Goal: Task Accomplishment & Management: Complete application form

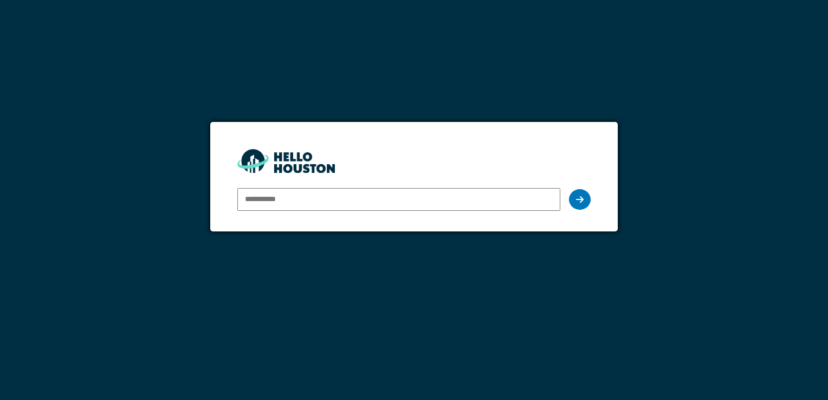
type input "**********"
click at [591, 201] on form "**********" at bounding box center [413, 176] width 407 height 109
click at [577, 200] on icon at bounding box center [580, 199] width 8 height 9
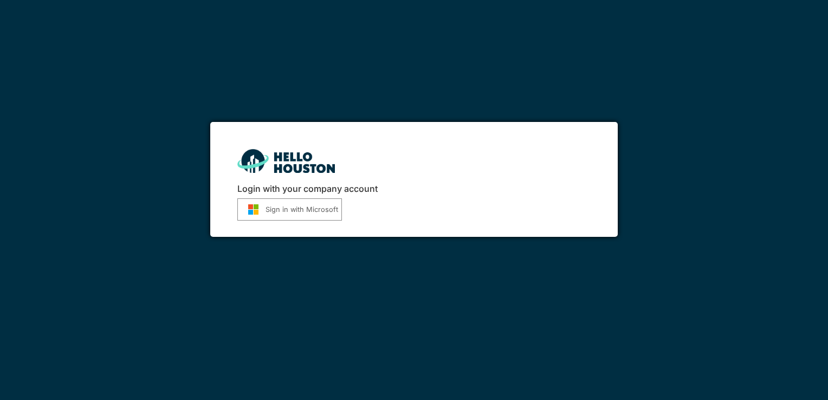
click at [305, 211] on button "Sign in with Microsoft" at bounding box center [289, 209] width 105 height 22
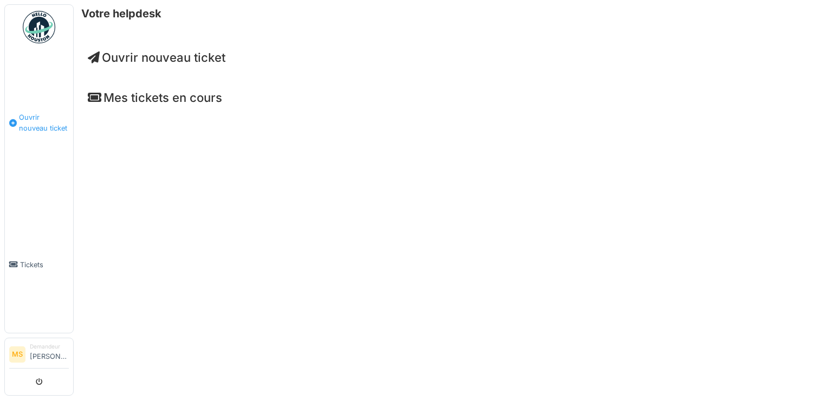
click at [37, 118] on span "Ouvrir nouveau ticket" at bounding box center [44, 122] width 50 height 21
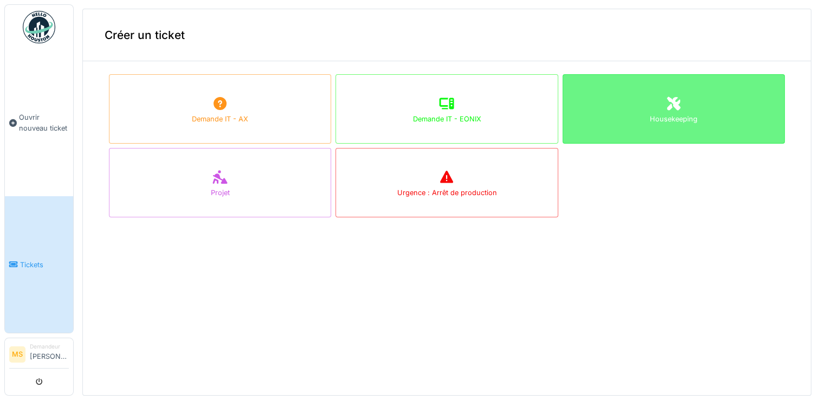
click at [613, 123] on div "Housekeeping" at bounding box center [674, 108] width 222 height 69
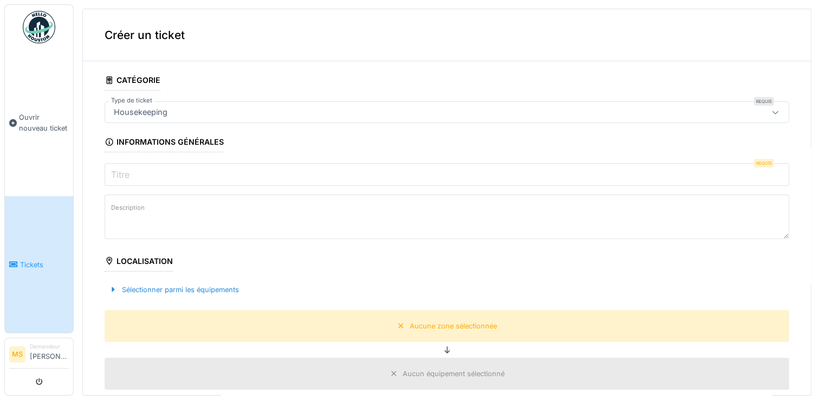
click at [167, 173] on input "Titre" at bounding box center [447, 174] width 685 height 23
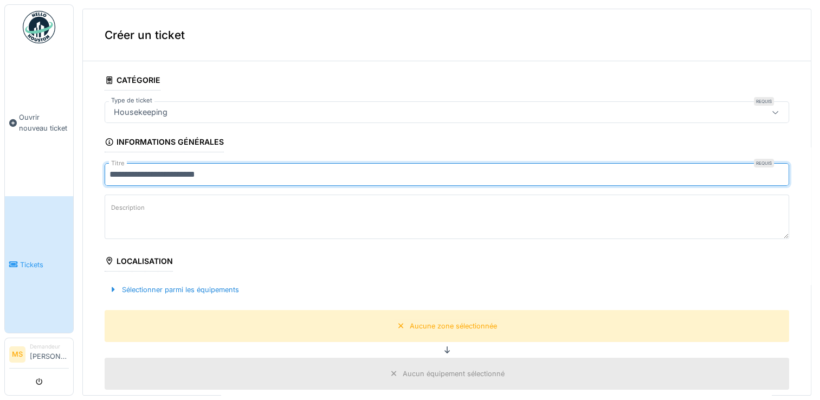
type input "**********"
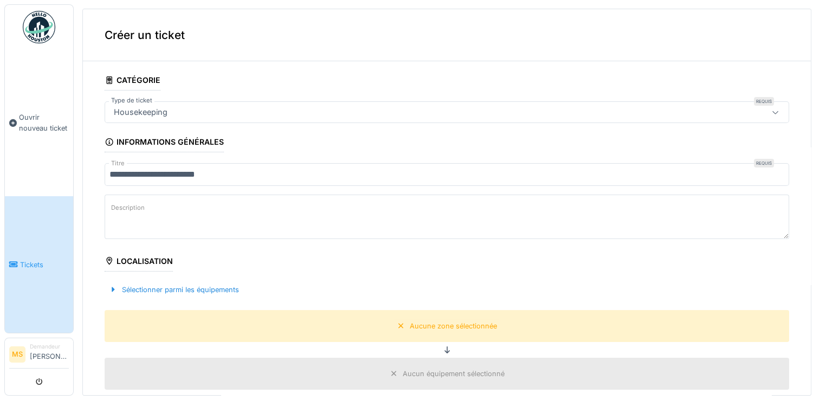
click at [141, 208] on label "Description" at bounding box center [128, 208] width 38 height 14
click at [141, 208] on textarea "Description" at bounding box center [447, 217] width 685 height 44
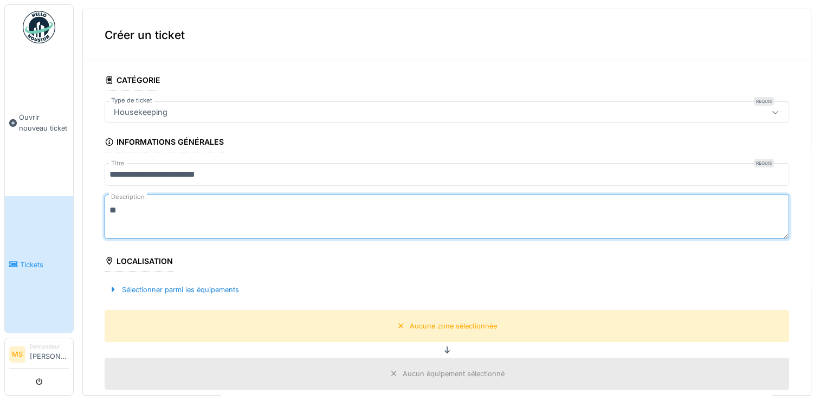
type textarea "*"
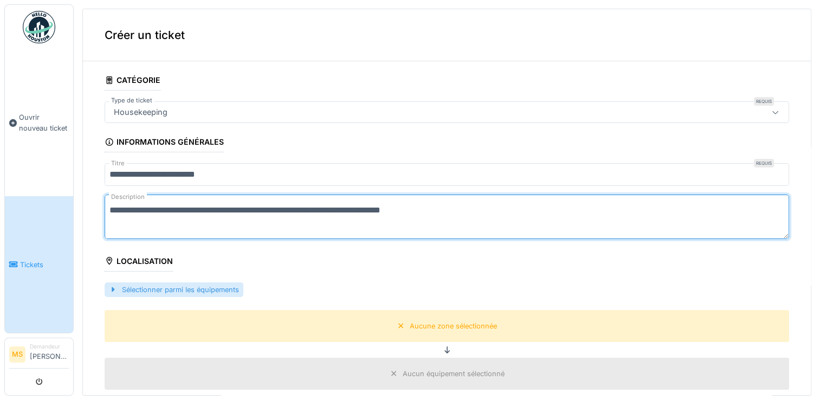
type textarea "**********"
click at [171, 286] on div "Sélectionner parmi les équipements" at bounding box center [174, 289] width 139 height 15
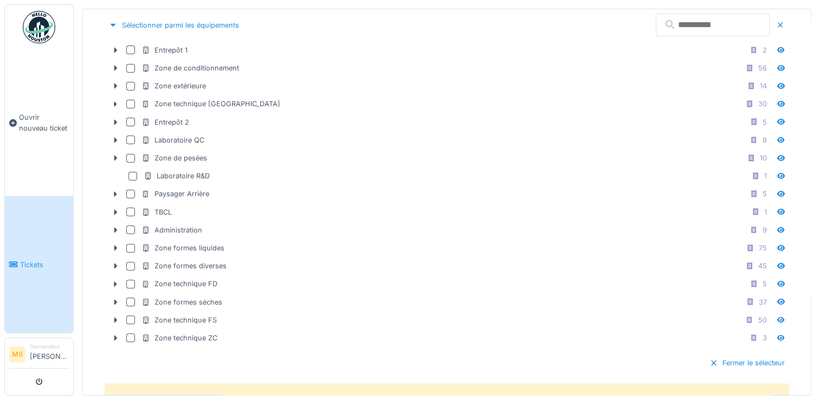
scroll to position [281, 0]
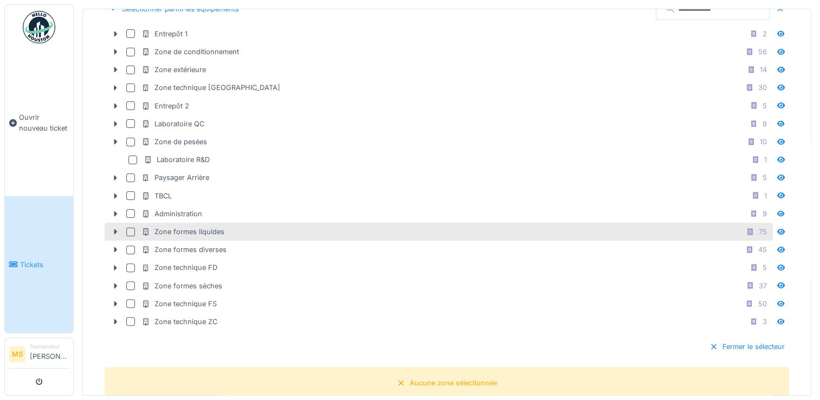
click at [133, 229] on div at bounding box center [130, 232] width 9 height 9
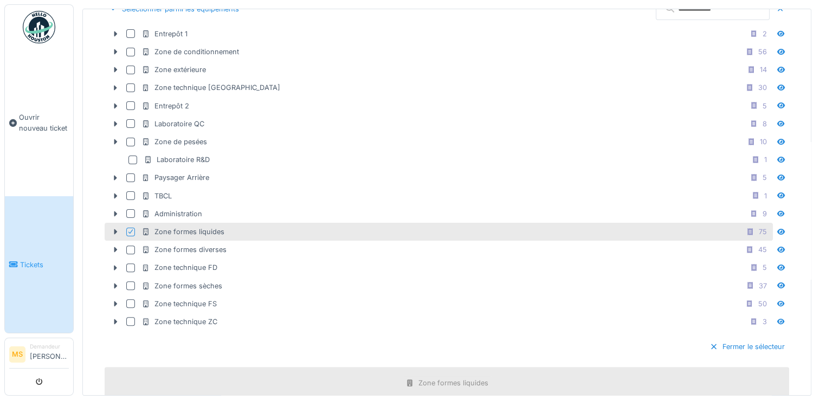
click at [163, 229] on div "Zone formes liquides" at bounding box center [182, 232] width 83 height 10
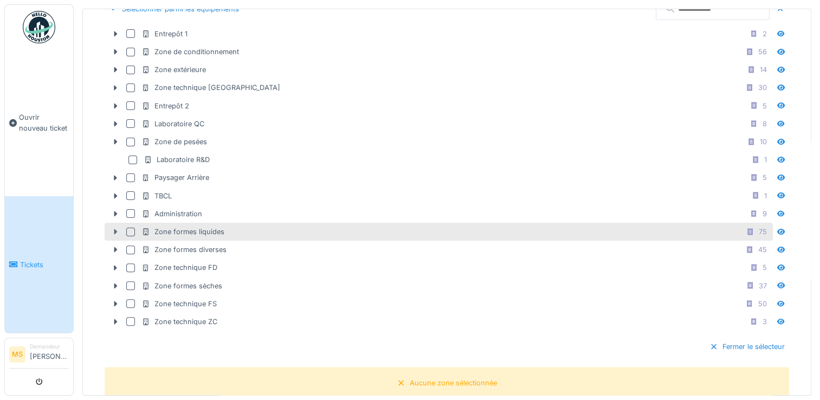
click at [113, 230] on icon at bounding box center [115, 231] width 9 height 7
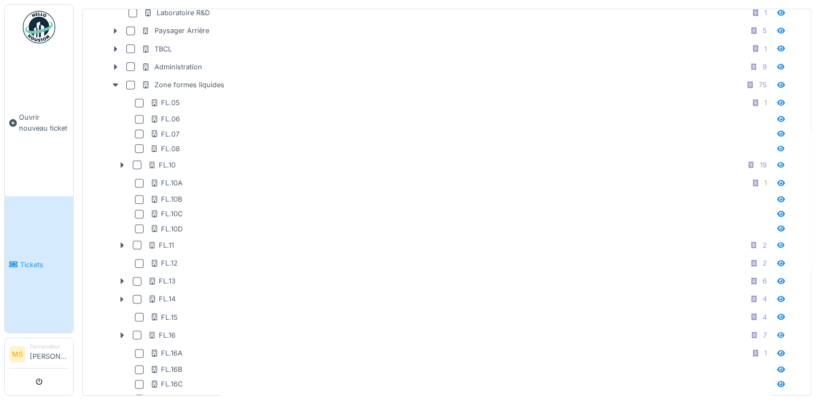
scroll to position [422, 0]
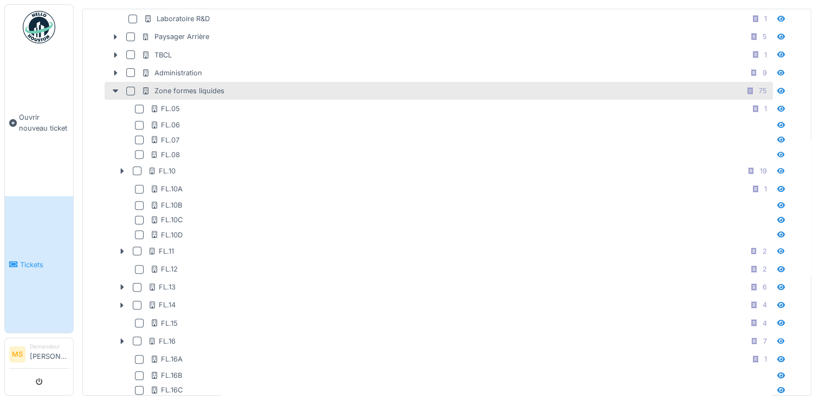
click at [129, 82] on div "Zone formes liquides 75" at bounding box center [439, 91] width 668 height 18
click at [128, 87] on div at bounding box center [130, 91] width 9 height 9
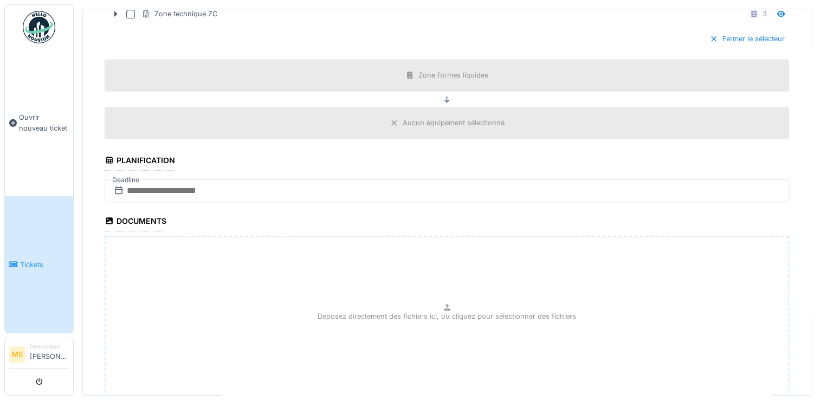
scroll to position [1269, 0]
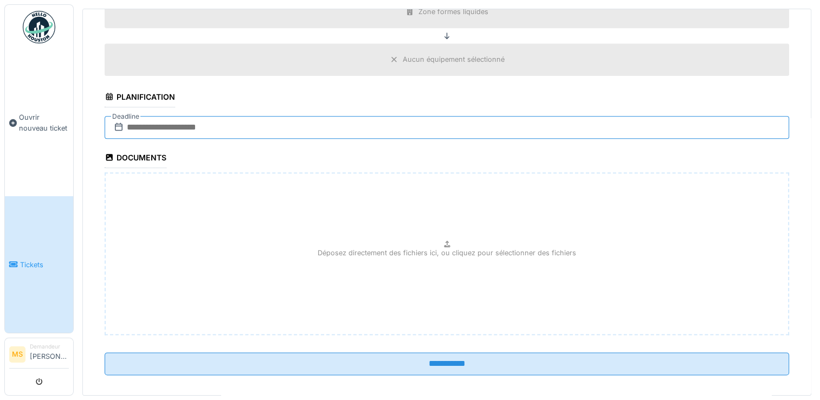
click at [152, 118] on input "text" at bounding box center [447, 127] width 685 height 23
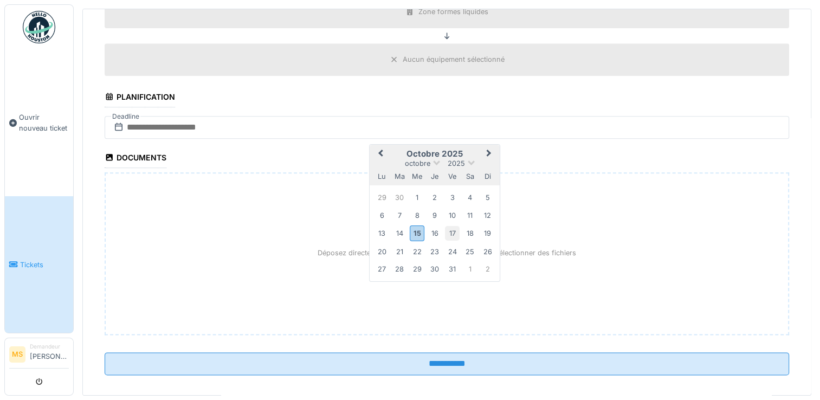
click at [449, 226] on div "17" at bounding box center [452, 233] width 15 height 15
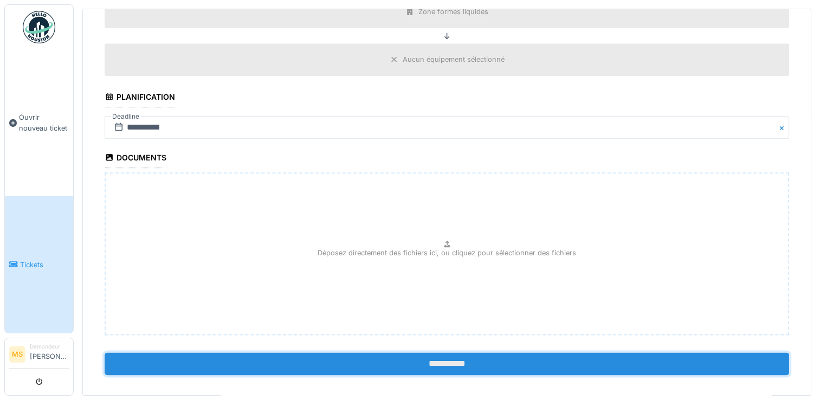
click at [408, 352] on input "**********" at bounding box center [447, 363] width 685 height 23
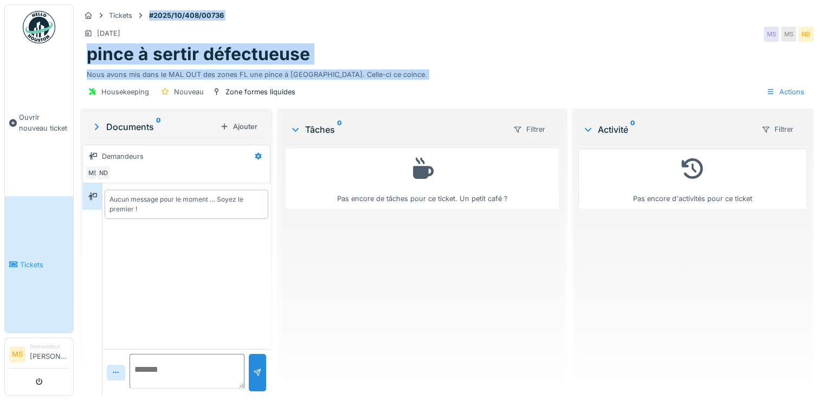
drag, startPoint x: 79, startPoint y: 7, endPoint x: 369, endPoint y: 82, distance: 299.0
click at [369, 82] on div "Tickets #2025/10/408/00736 [DATE] MS MS ND pince à sertir défectueuse Nous avon…" at bounding box center [447, 55] width 738 height 102
click at [435, 52] on div "pince à sertir défectueuse" at bounding box center [447, 54] width 720 height 21
